Goal: Information Seeking & Learning: Learn about a topic

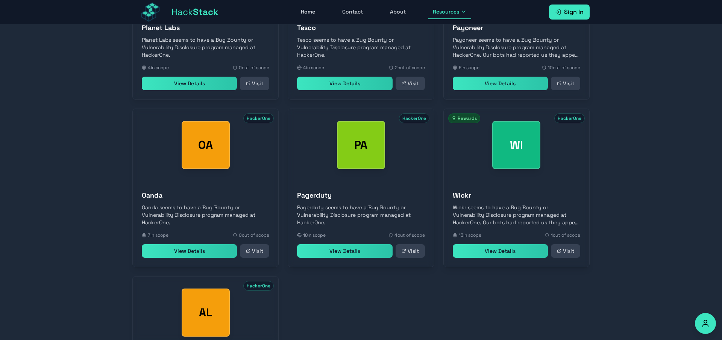
scroll to position [23212, 0]
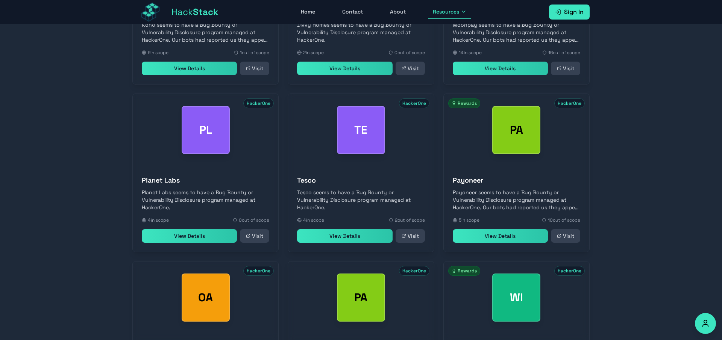
click at [332, 229] on link "View Details" at bounding box center [344, 236] width 95 height 14
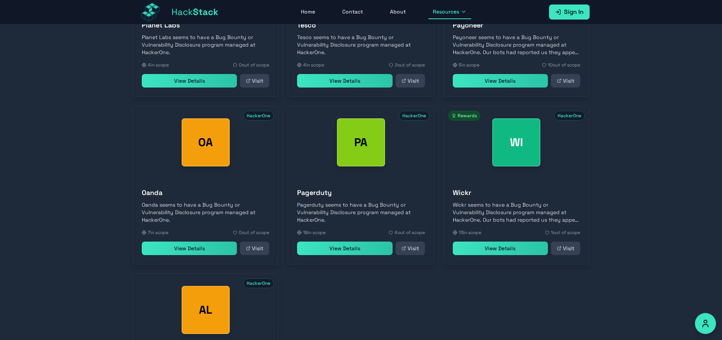
scroll to position [23420, 0]
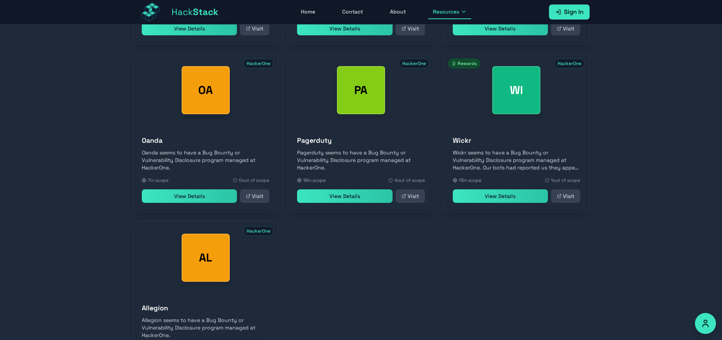
click at [505, 190] on link "View Details" at bounding box center [500, 197] width 95 height 14
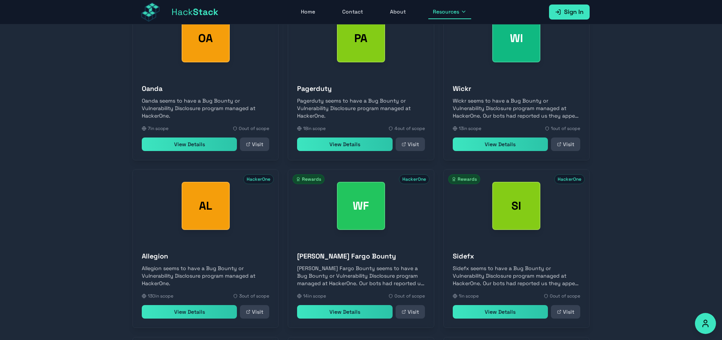
click at [342, 305] on link "View Details" at bounding box center [344, 312] width 95 height 14
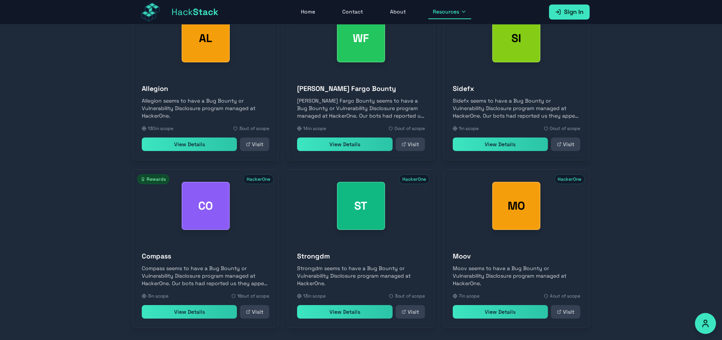
scroll to position [23640, 0]
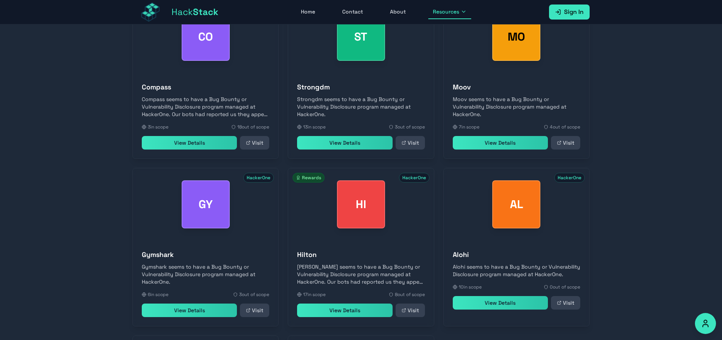
scroll to position [23975, 0]
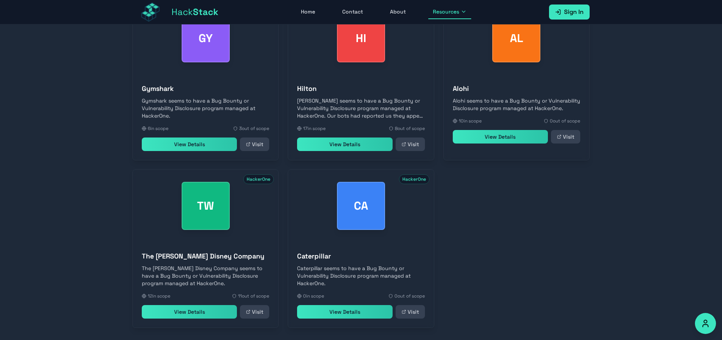
click at [463, 9] on icon at bounding box center [464, 12] width 6 height 6
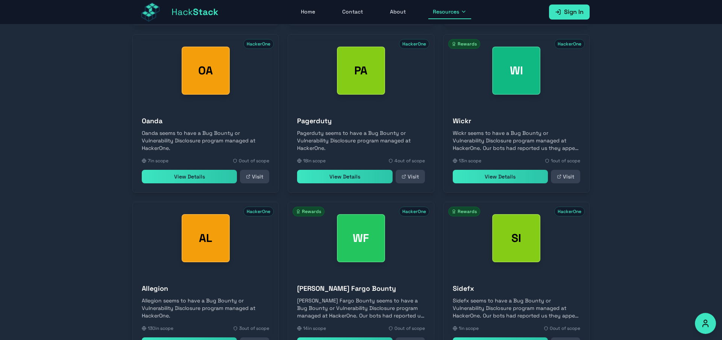
scroll to position [24311, 0]
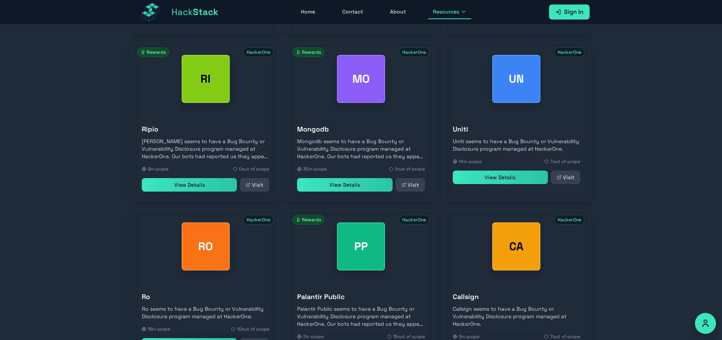
scroll to position [24479, 0]
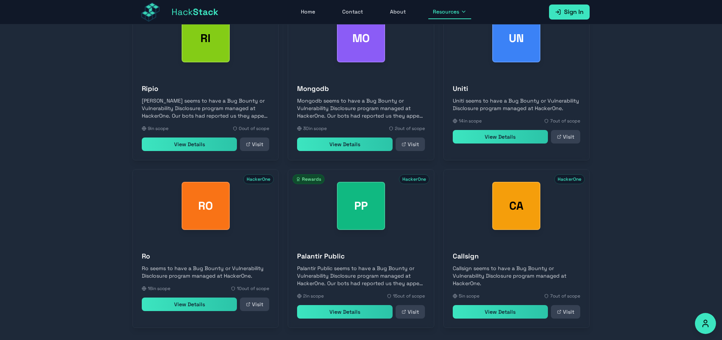
click at [350, 305] on link "View Details" at bounding box center [344, 312] width 95 height 14
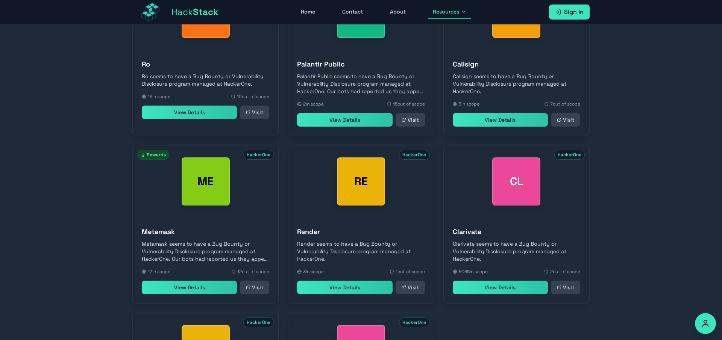
scroll to position [24814, 0]
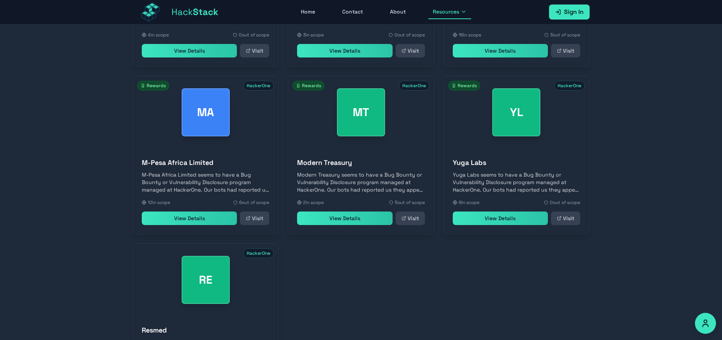
scroll to position [25150, 0]
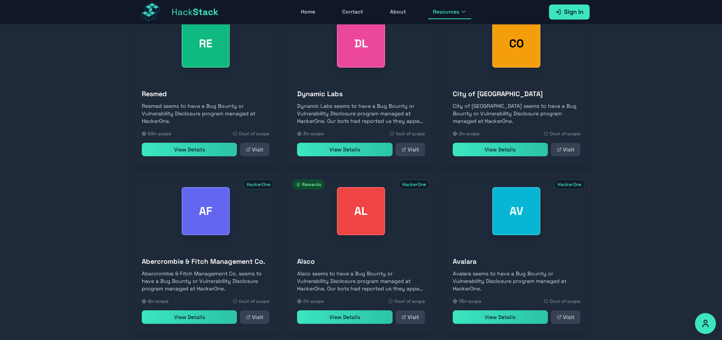
scroll to position [25318, 0]
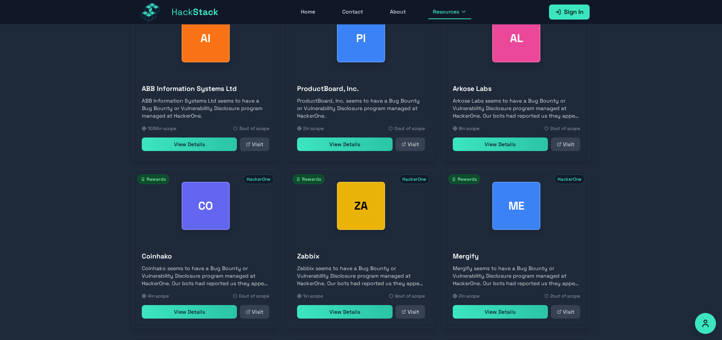
scroll to position [25999, 0]
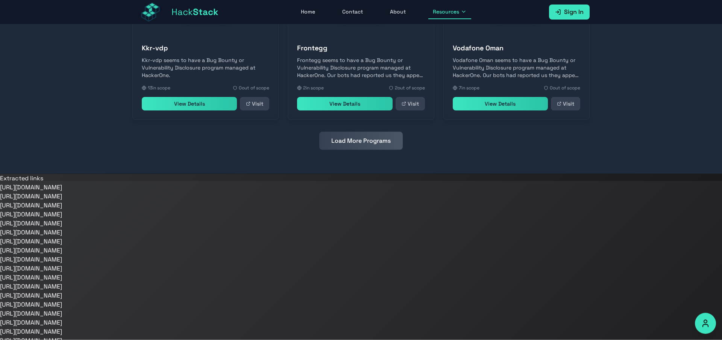
scroll to position [26374, 0]
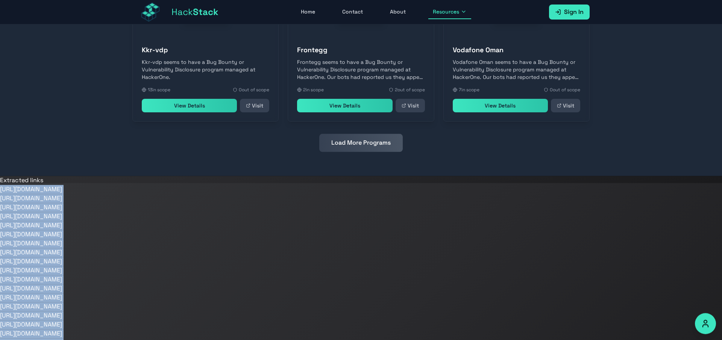
drag, startPoint x: 214, startPoint y: 337, endPoint x: 0, endPoint y: 145, distance: 287.7
copy body "[URL][DOMAIN_NAME] [URL][DOMAIN_NAME] [URL][DOMAIN_NAME] [URL][DOMAIN_NAME] [UR…"
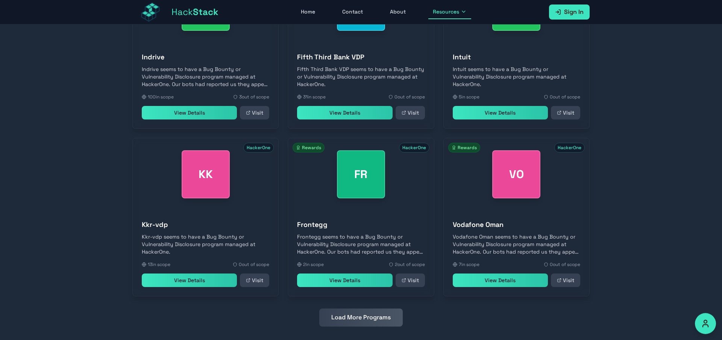
scroll to position [26239, 0]
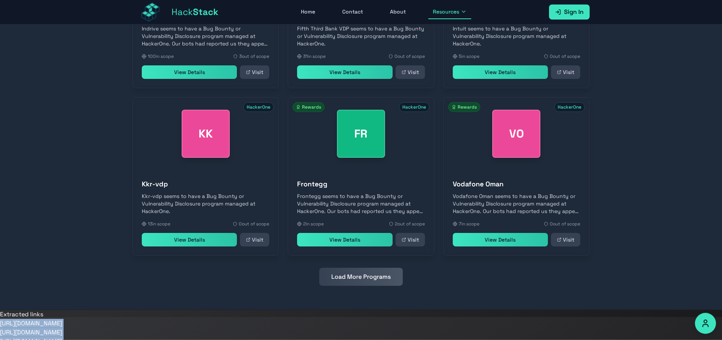
click at [338, 233] on link "View Details" at bounding box center [344, 240] width 95 height 14
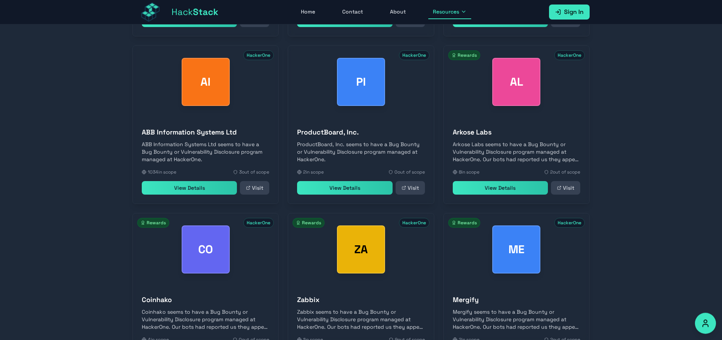
scroll to position [25616, 0]
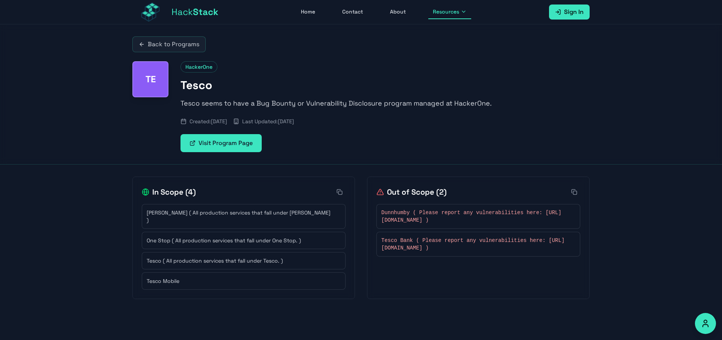
click at [220, 142] on link "Visit Program Page" at bounding box center [221, 143] width 81 height 18
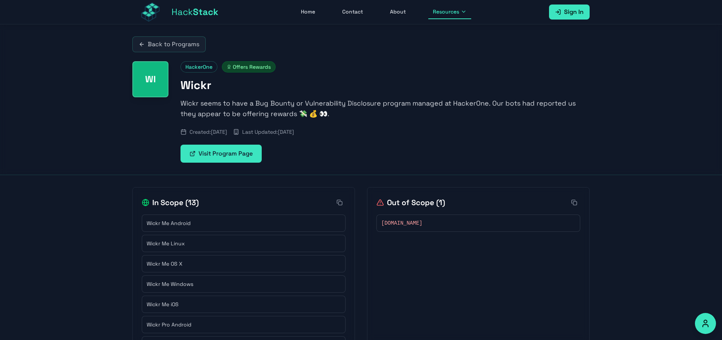
click at [234, 157] on link "Visit Program Page" at bounding box center [221, 154] width 81 height 18
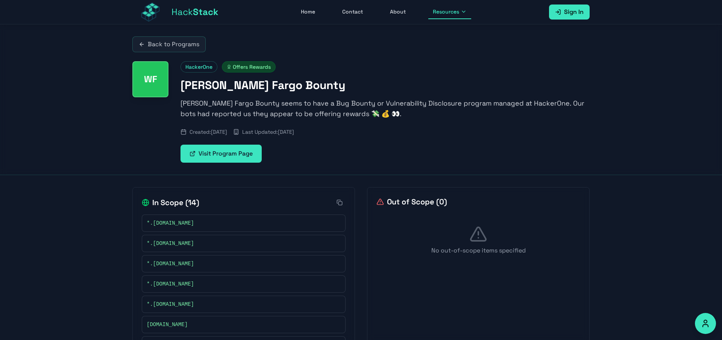
click at [234, 157] on link "Visit Program Page" at bounding box center [221, 154] width 81 height 18
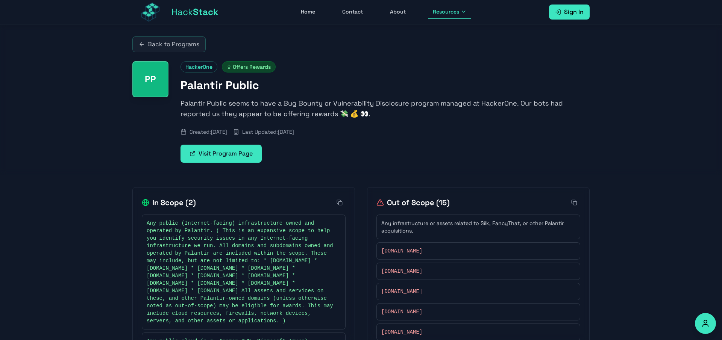
click at [240, 150] on link "Visit Program Page" at bounding box center [221, 154] width 81 height 18
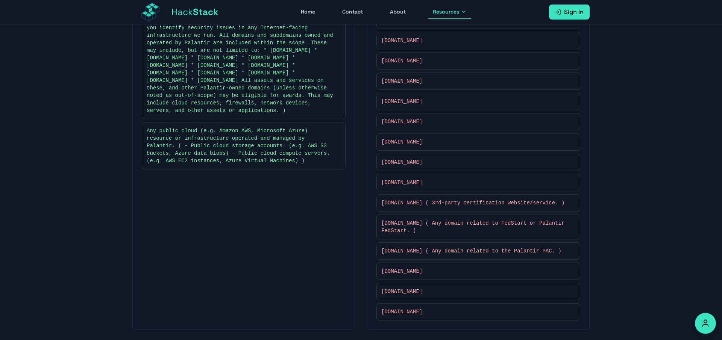
scroll to position [216, 0]
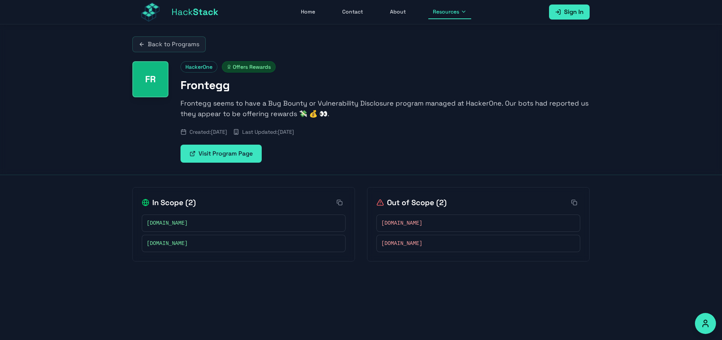
click at [225, 150] on link "Visit Program Page" at bounding box center [221, 154] width 81 height 18
